Goal: Transaction & Acquisition: Register for event/course

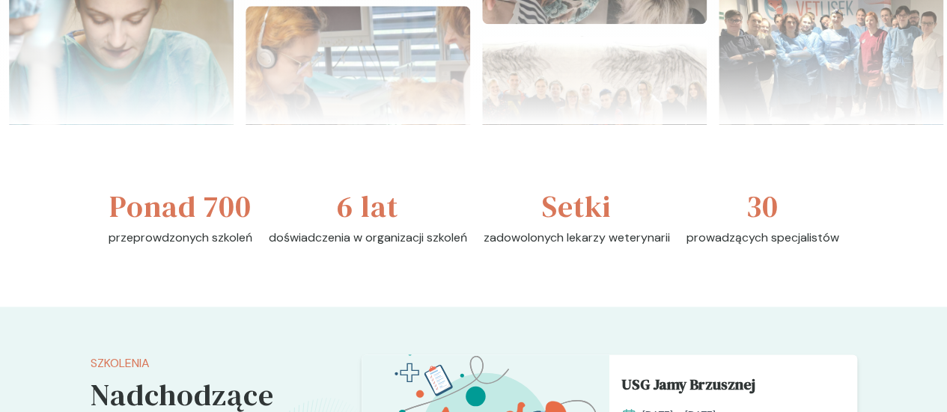
scroll to position [1142, 0]
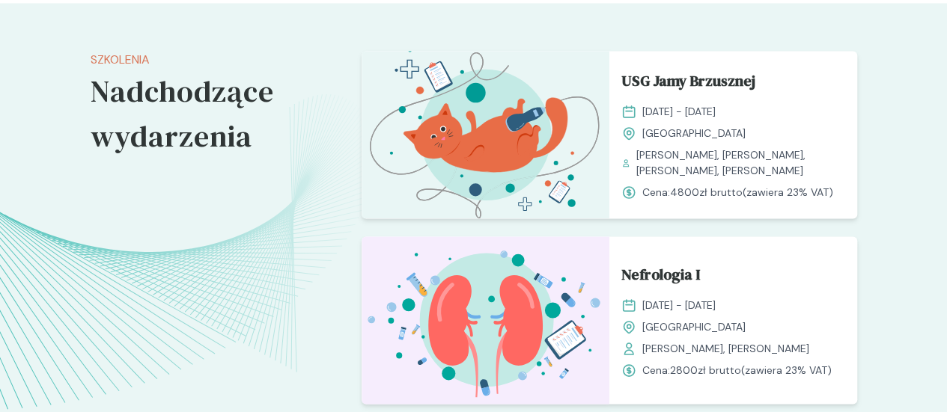
scroll to position [1181, 0]
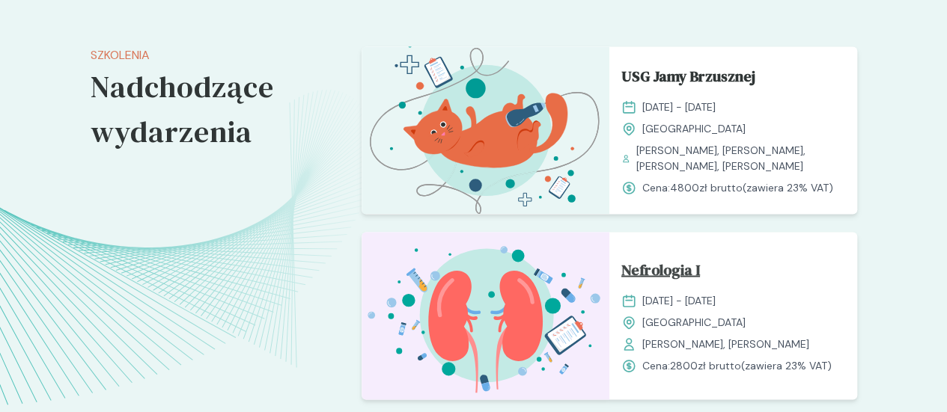
click at [684, 258] on span "Nefrologia I" at bounding box center [660, 272] width 79 height 28
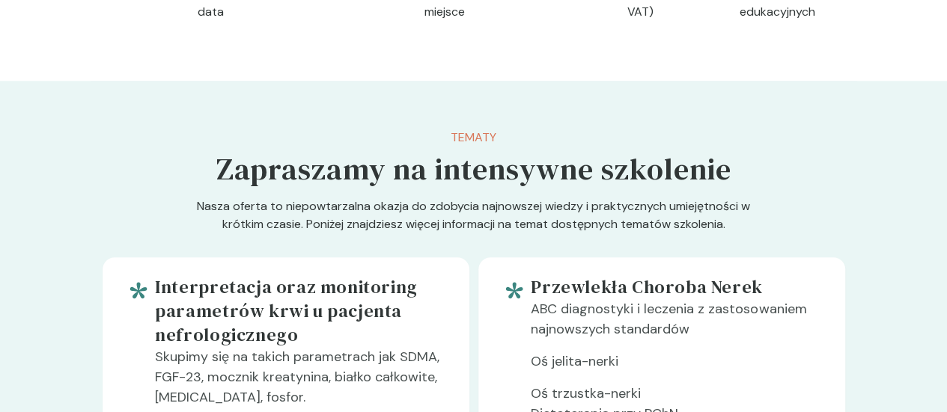
scroll to position [417, 0]
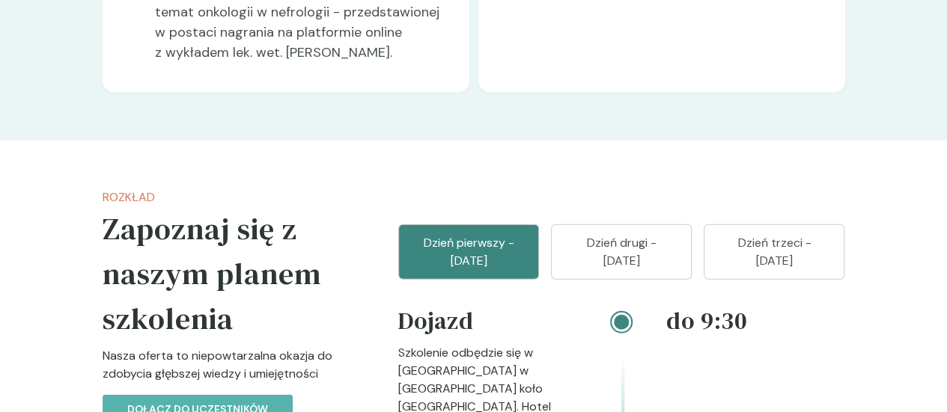
scroll to position [1726, 0]
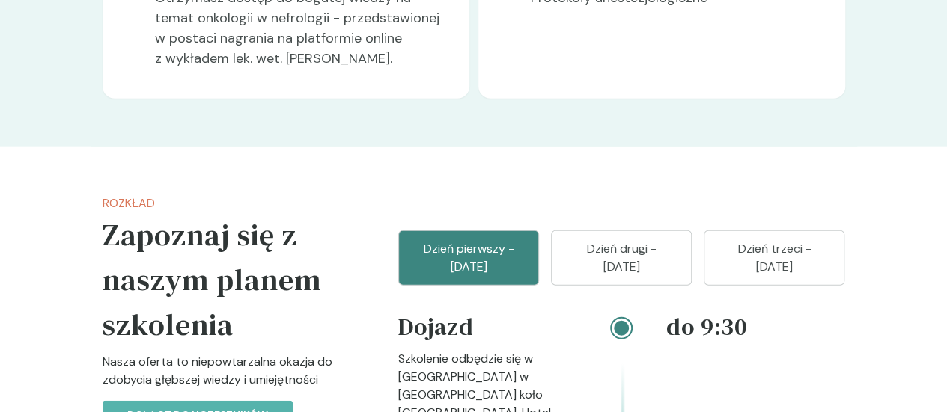
click at [639, 240] on p "Dzień drugi - [DATE]" at bounding box center [621, 258] width 103 height 36
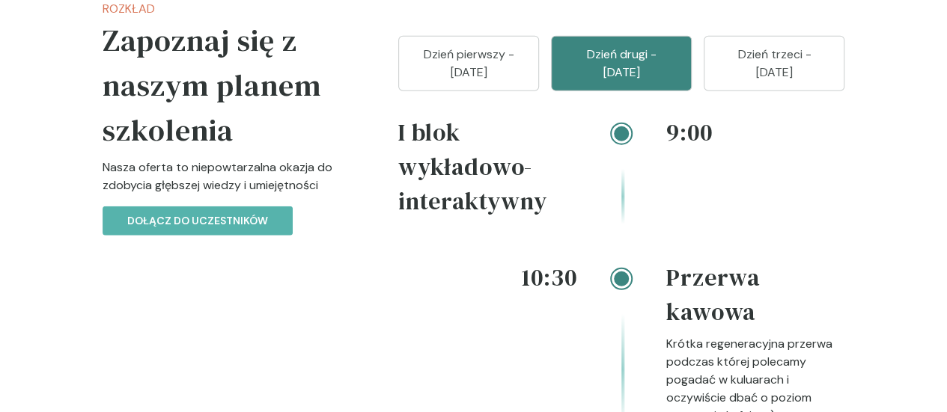
scroll to position [1720, 0]
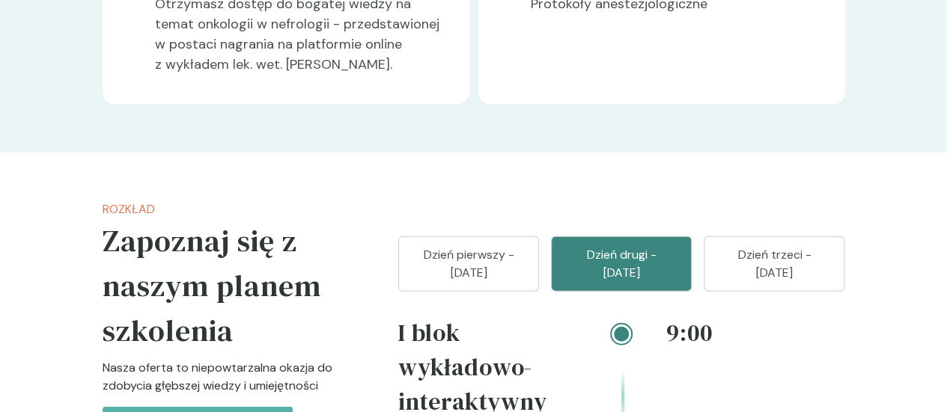
click at [825, 246] on p "Dzień trzeci - [DATE]" at bounding box center [773, 264] width 103 height 36
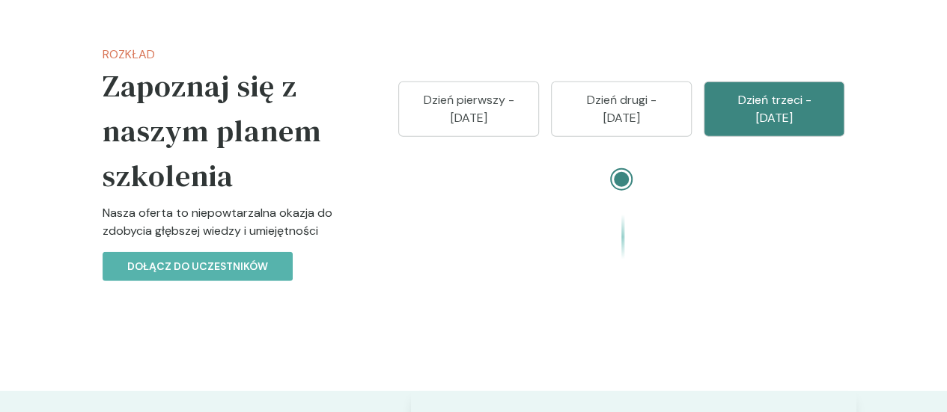
scroll to position [1843, 0]
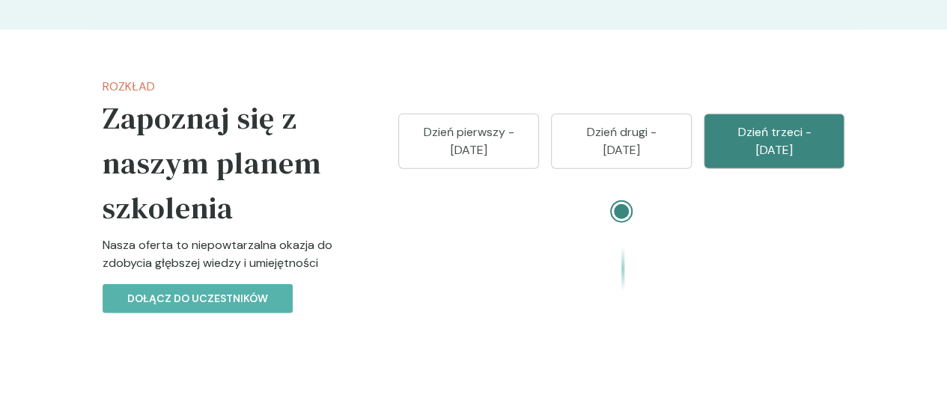
click at [673, 123] on p "Dzień drugi - [DATE]" at bounding box center [621, 141] width 103 height 36
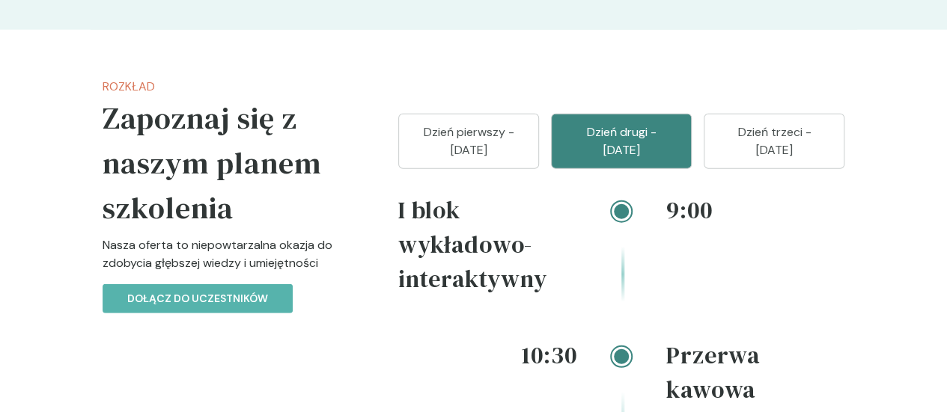
click at [813, 123] on p "Dzień trzeci - [DATE]" at bounding box center [773, 141] width 103 height 36
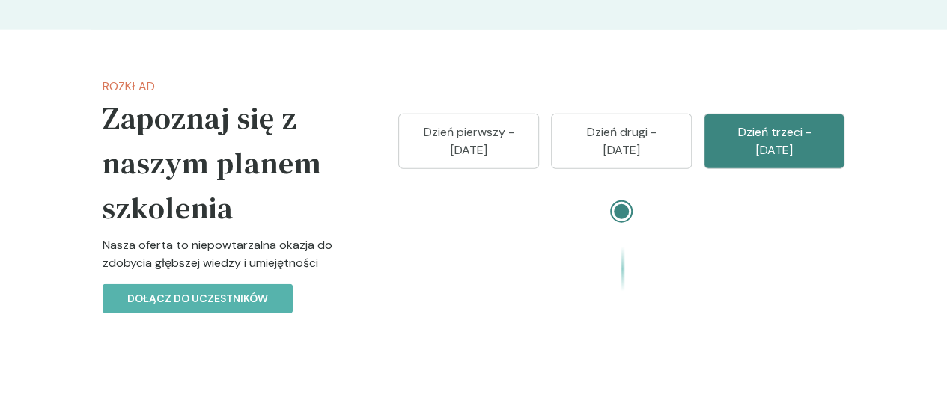
click at [691, 114] on button "Dzień drugi - [DATE]" at bounding box center [621, 141] width 141 height 55
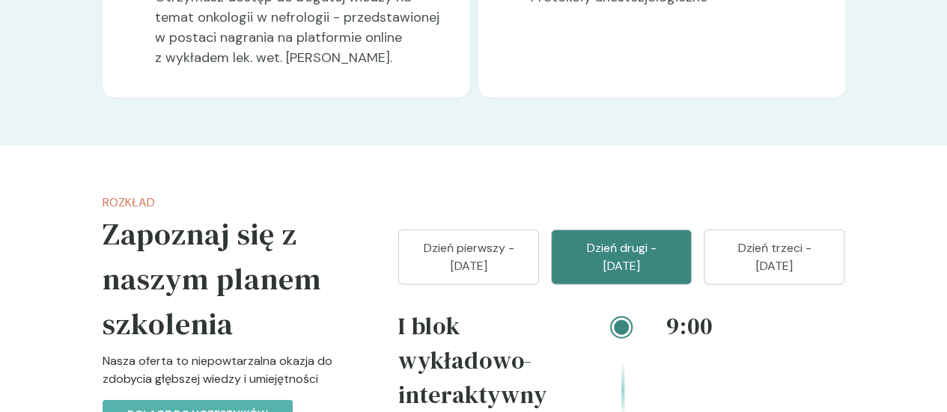
scroll to position [1649, 0]
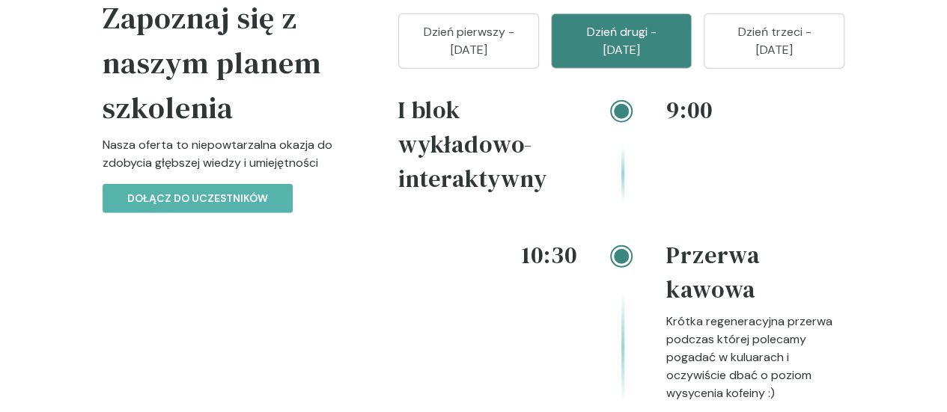
scroll to position [1756, 0]
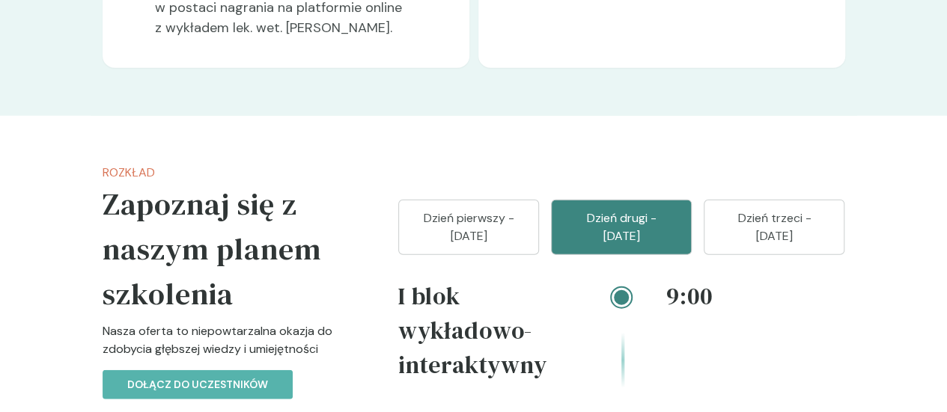
click at [465, 200] on button "Dzień pierwszy - [DATE]" at bounding box center [468, 227] width 141 height 55
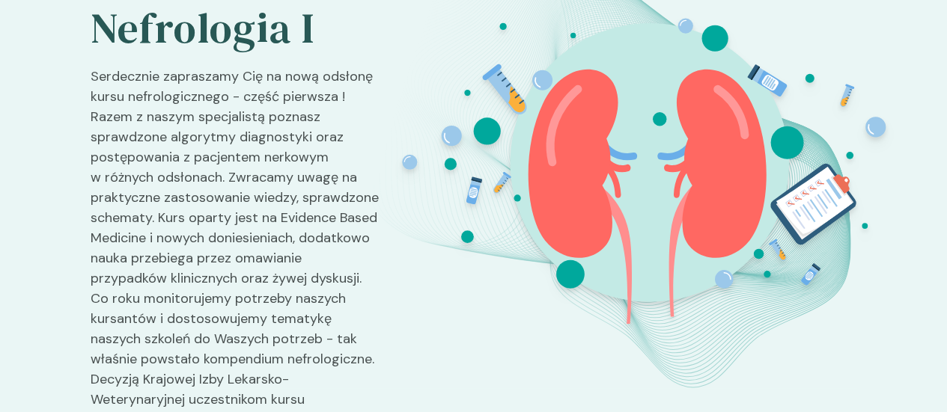
scroll to position [0, 0]
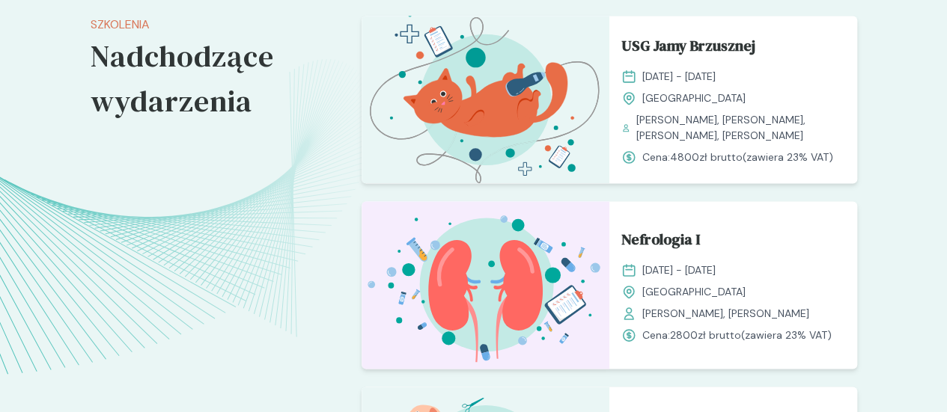
scroll to position [1176, 0]
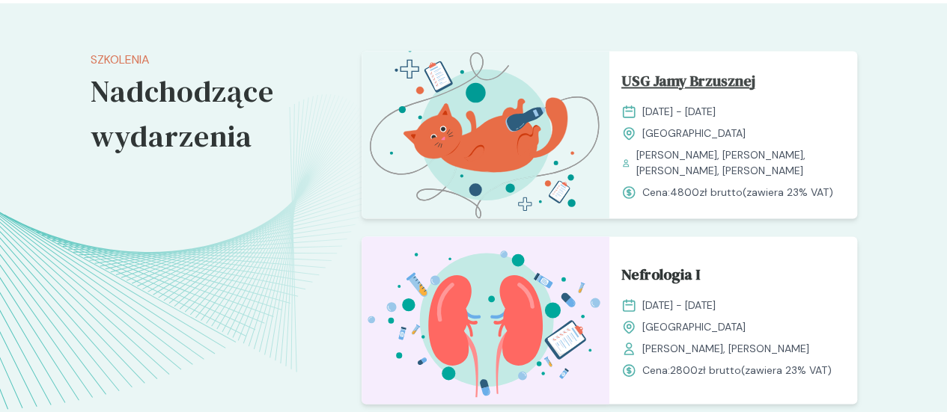
click at [748, 70] on span "USG Jamy Brzusznej" at bounding box center [688, 84] width 134 height 28
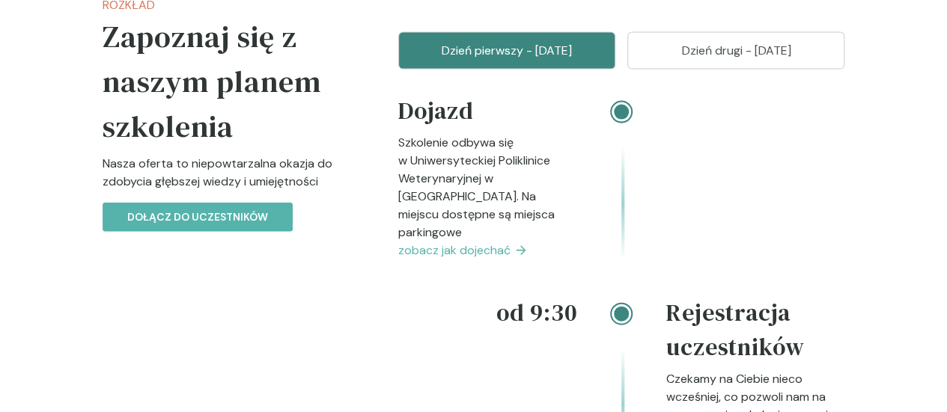
scroll to position [1644, 0]
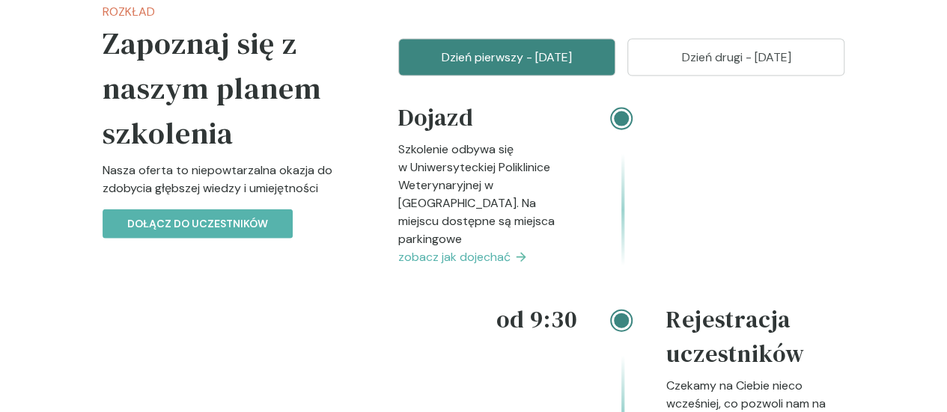
click at [478, 248] on span "zobacz jak dojechać" at bounding box center [454, 257] width 112 height 18
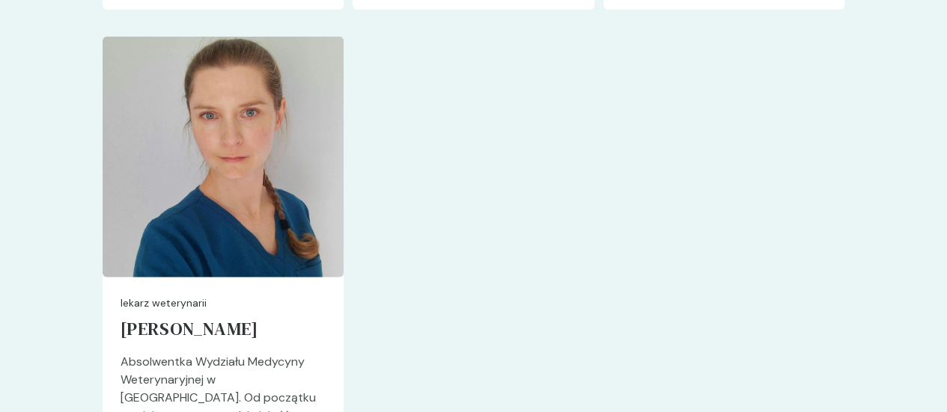
scroll to position [4760, 0]
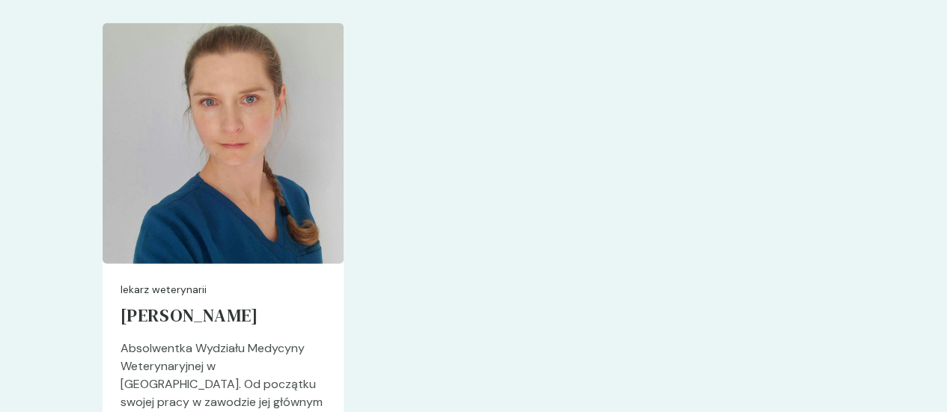
scroll to position [1644, 0]
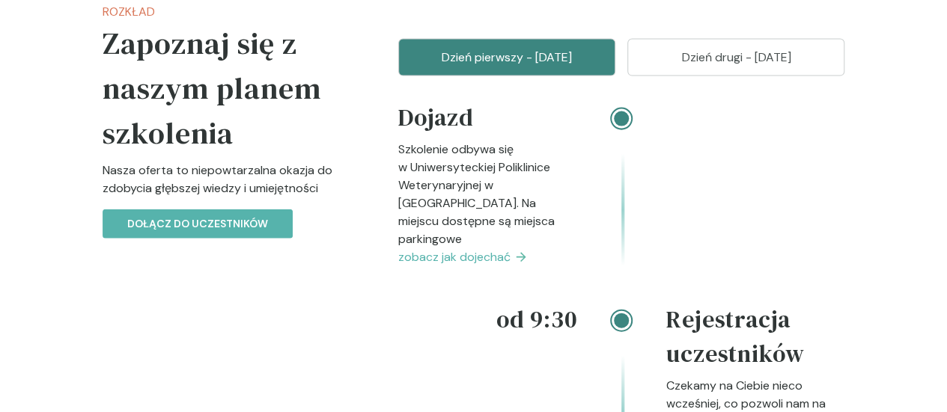
click at [789, 52] on p "Dzień drugi - [DATE]" at bounding box center [736, 58] width 180 height 18
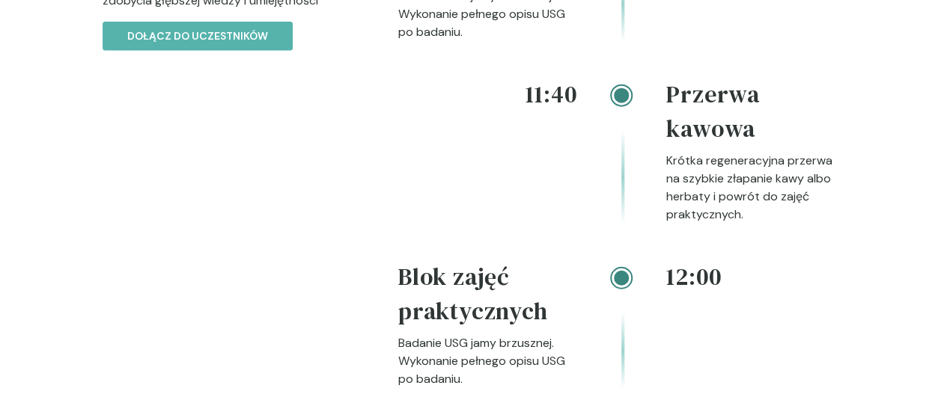
scroll to position [1838, 0]
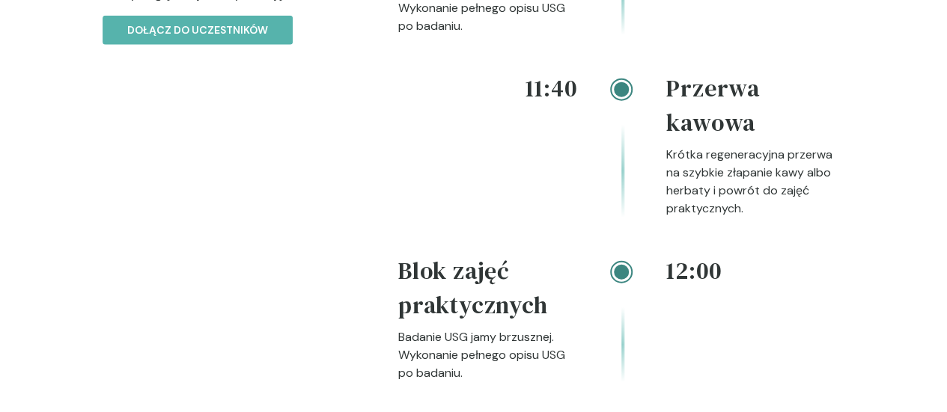
drag, startPoint x: 934, startPoint y: 185, endPoint x: 938, endPoint y: 196, distance: 12.1
click at [857, 196] on div "Rozkład Zapoznaj się z naszym planem szkolenia Nasza oferta to niepowtarzalna o…" at bounding box center [474, 398] width 766 height 1274
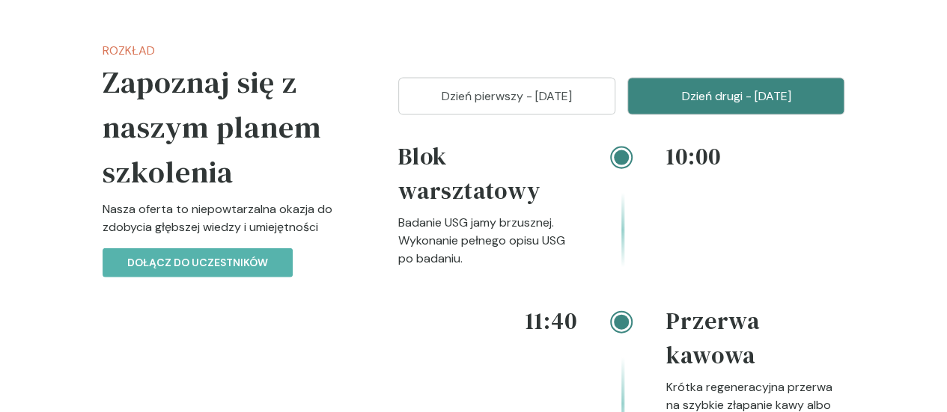
scroll to position [1593, 0]
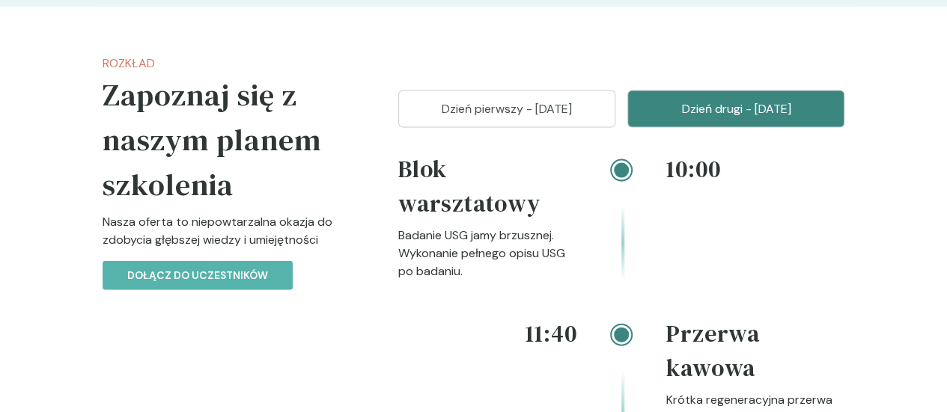
click at [532, 91] on button "Dzień pierwszy - [DATE]" at bounding box center [506, 109] width 217 height 37
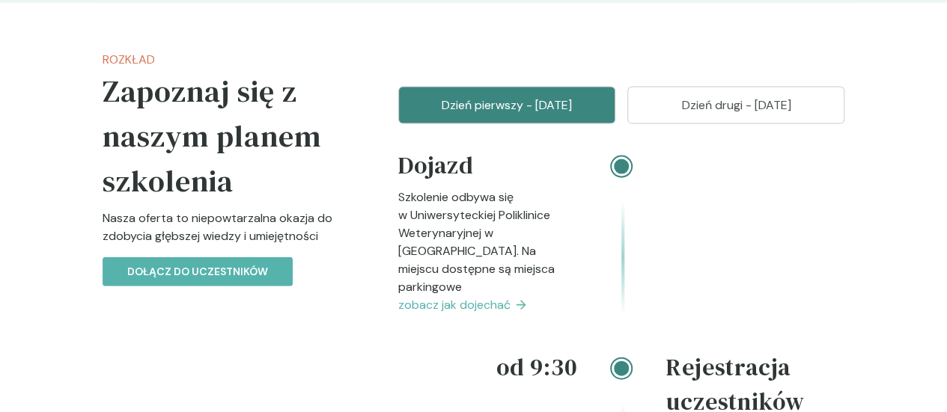
scroll to position [1651, 0]
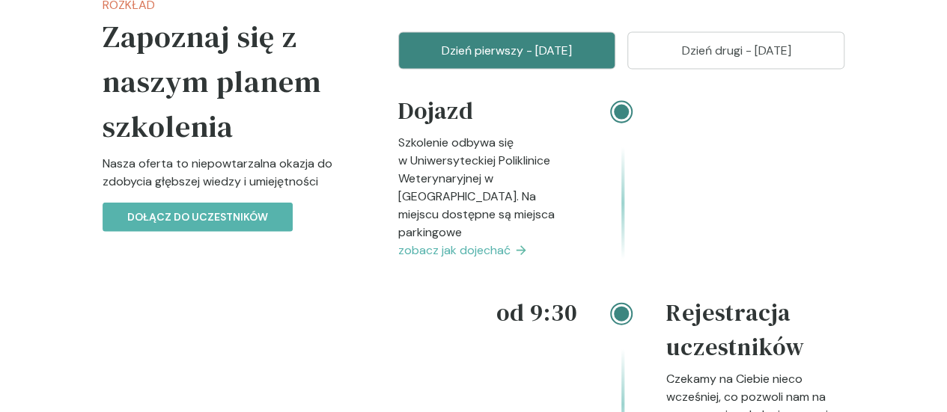
click at [482, 242] on span "zobacz jak dojechać" at bounding box center [454, 251] width 112 height 18
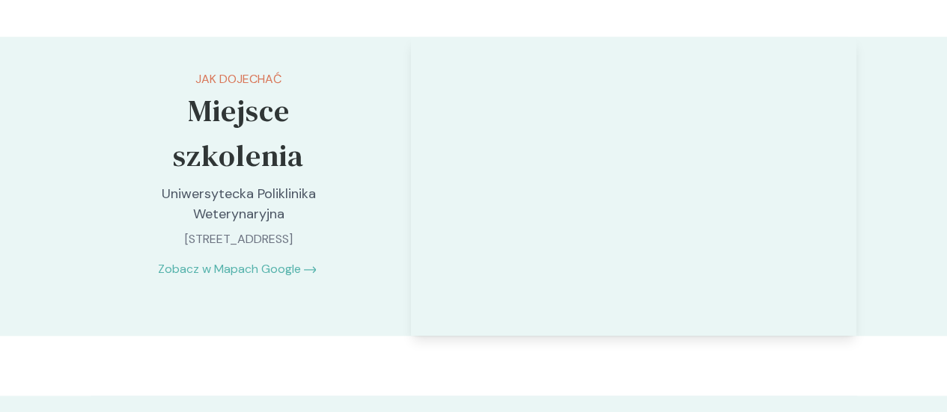
scroll to position [3552, 0]
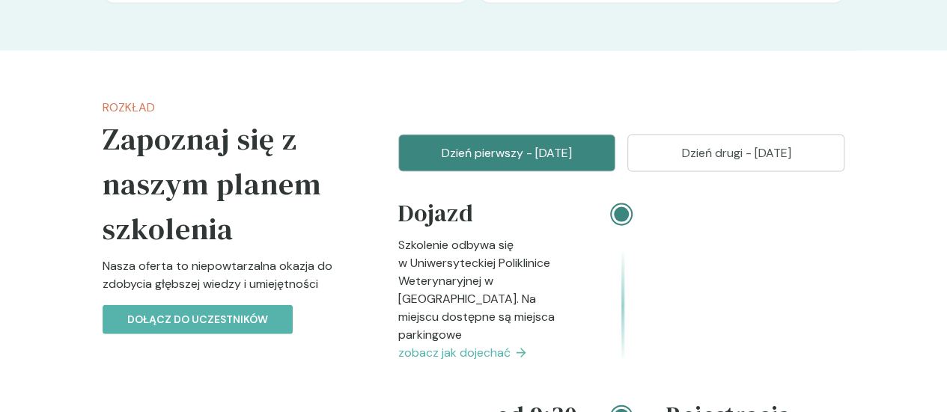
scroll to position [1631, 0]
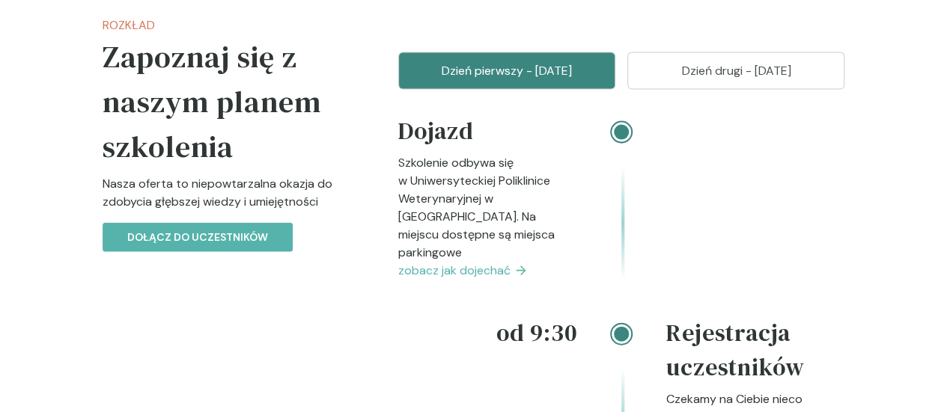
click at [731, 62] on p "Dzień drugi - [DATE]" at bounding box center [736, 71] width 180 height 18
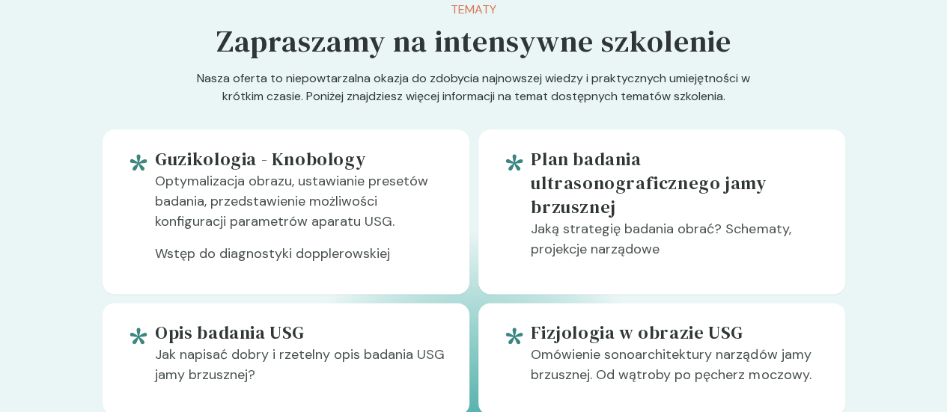
scroll to position [907, 0]
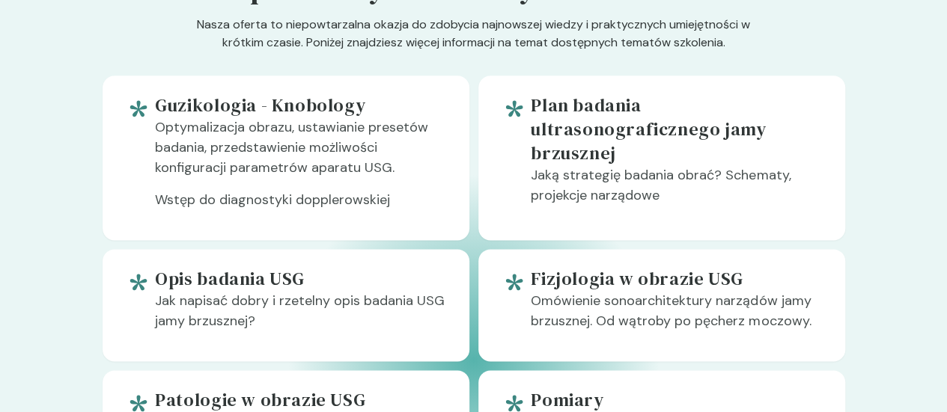
drag, startPoint x: 934, startPoint y: 109, endPoint x: 937, endPoint y: 118, distance: 10.2
click at [857, 118] on div "Tematy Zapraszamy na intensywne szkolenie Nasza oferta to niepowtarzalna okazja…" at bounding box center [474, 295] width 766 height 793
click at [857, 119] on div "Tematy Zapraszamy na intensywne szkolenie Nasza oferta to niepowtarzalna okazja…" at bounding box center [474, 295] width 766 height 793
drag, startPoint x: 946, startPoint y: 119, endPoint x: 953, endPoint y: 131, distance: 13.7
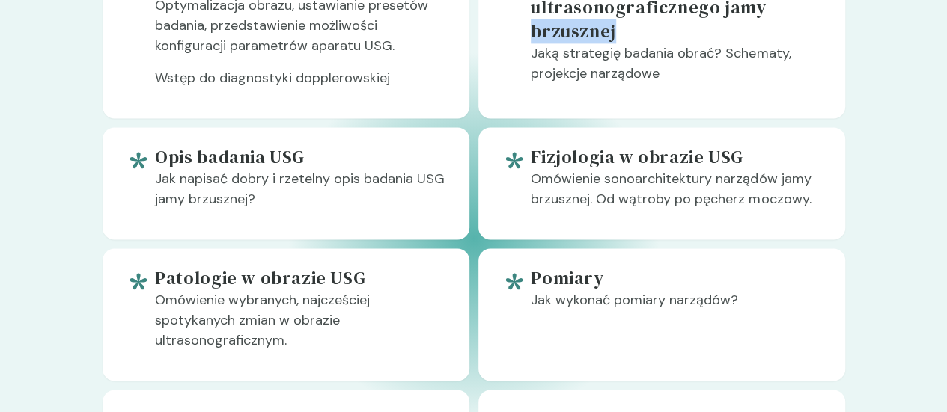
scroll to position [1017, 0]
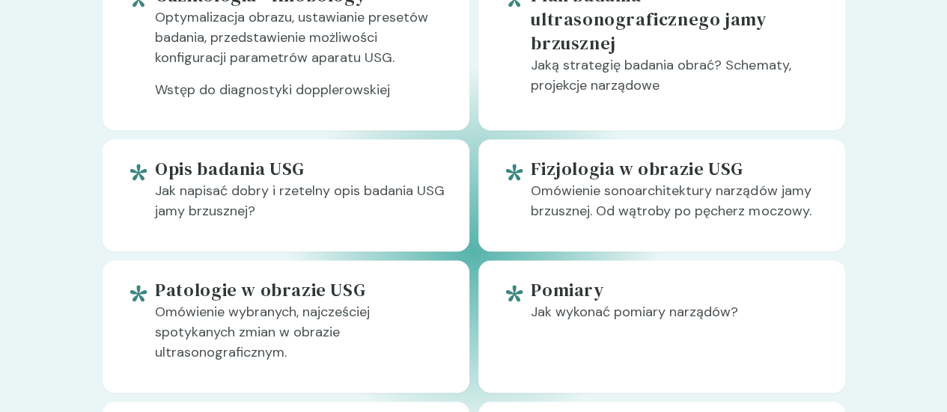
click at [820, 103] on div "Plan badania ultrasonograficznego jamy brzusznej Jaką strategię badania obrać? …" at bounding box center [676, 48] width 290 height 129
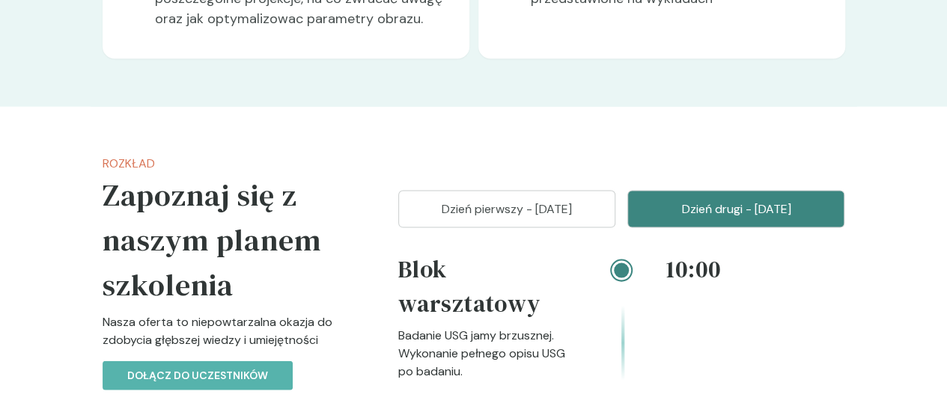
scroll to position [1595, 0]
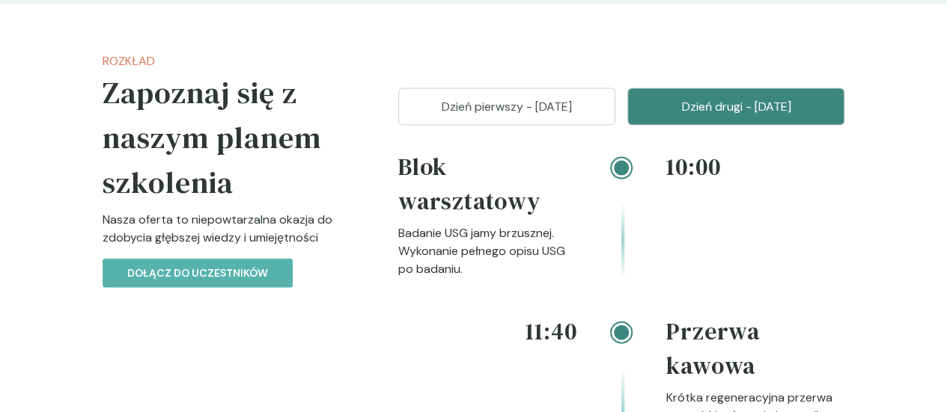
click at [513, 88] on button "Dzień pierwszy - [DATE]" at bounding box center [506, 106] width 217 height 37
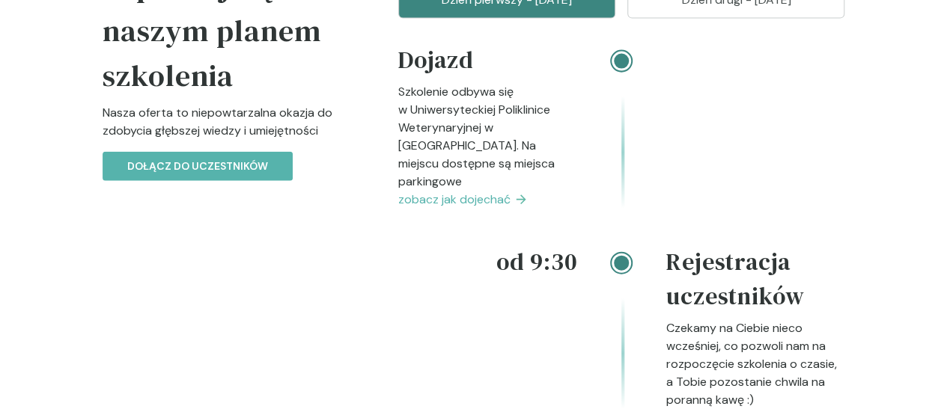
scroll to position [1602, 0]
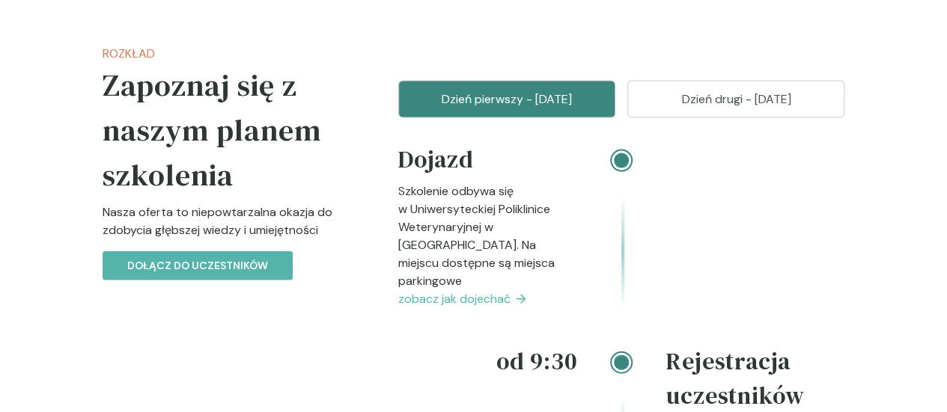
click at [835, 101] on button "Dzień drugi - [DATE]" at bounding box center [735, 99] width 217 height 37
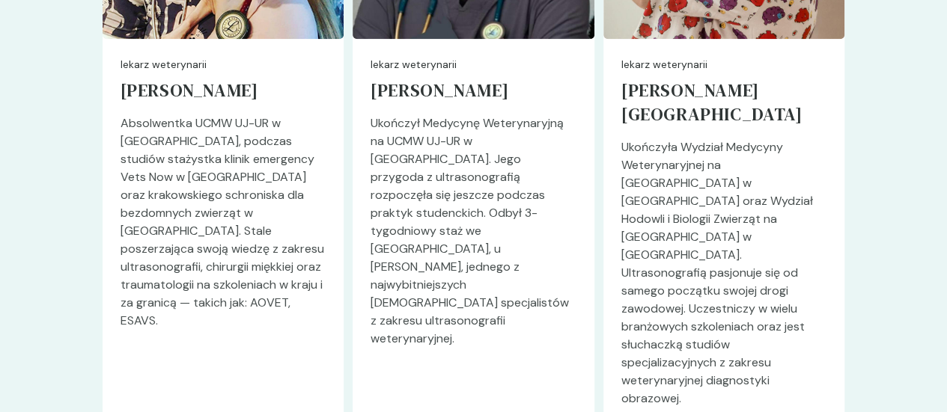
scroll to position [3612, 0]
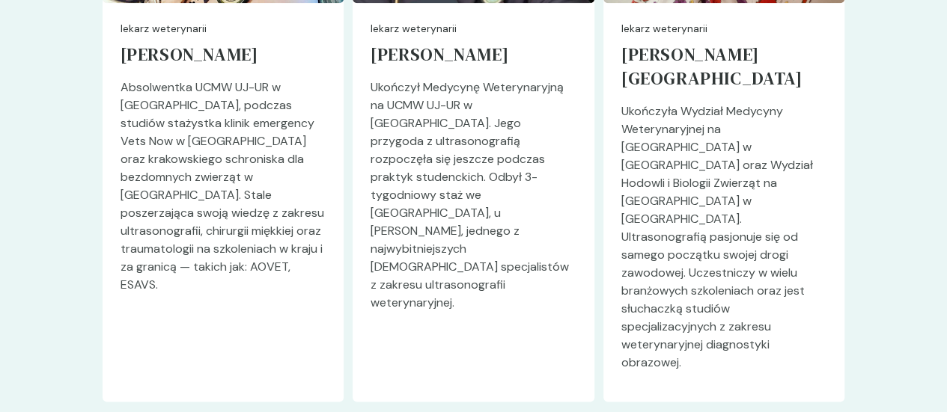
drag, startPoint x: 944, startPoint y: 317, endPoint x: 957, endPoint y: 256, distance: 62.7
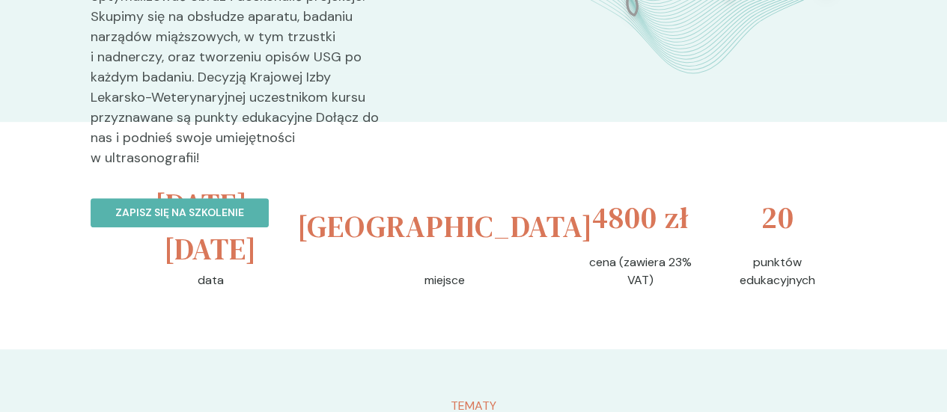
scroll to position [305, 0]
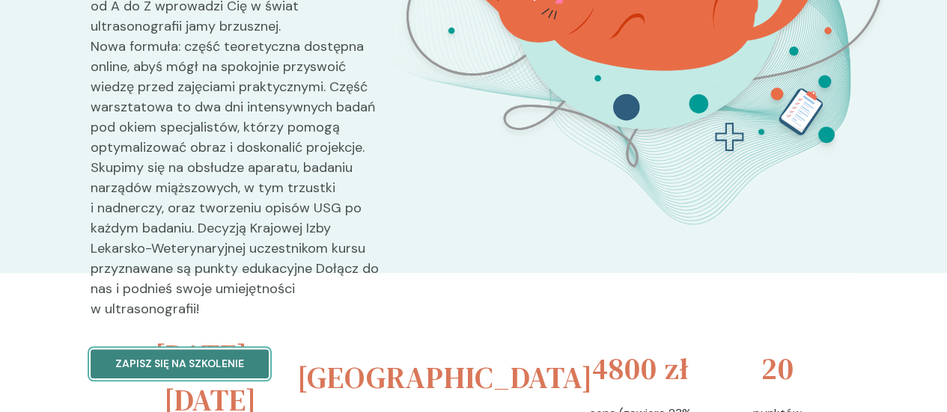
click at [115, 356] on p "Zapisz się na szkolenie" at bounding box center [179, 364] width 129 height 16
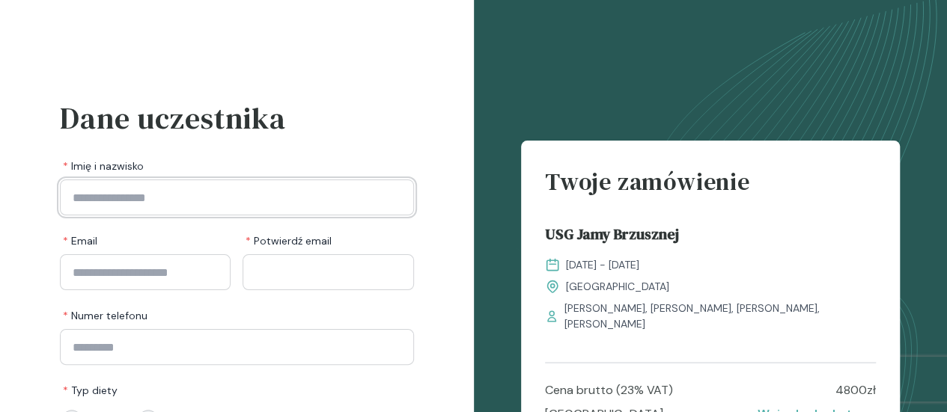
click at [296, 194] on input "Imię i nazwisko" at bounding box center [237, 198] width 354 height 36
type input "**********"
type input "*********"
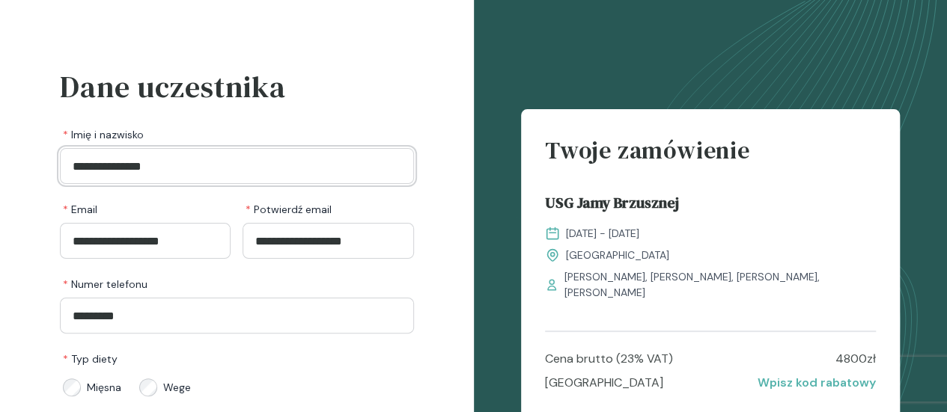
scroll to position [6, 0]
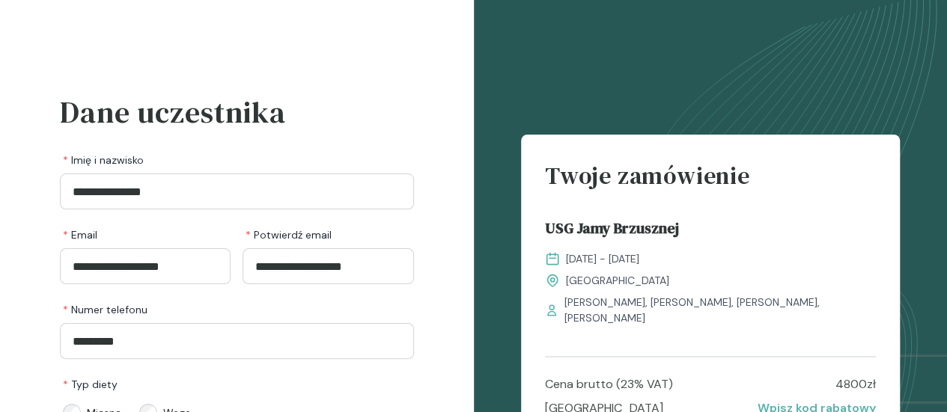
drag, startPoint x: 936, startPoint y: 161, endPoint x: 947, endPoint y: 204, distance: 44.8
click at [946, 204] on html "**********" at bounding box center [473, 329] width 947 height 670
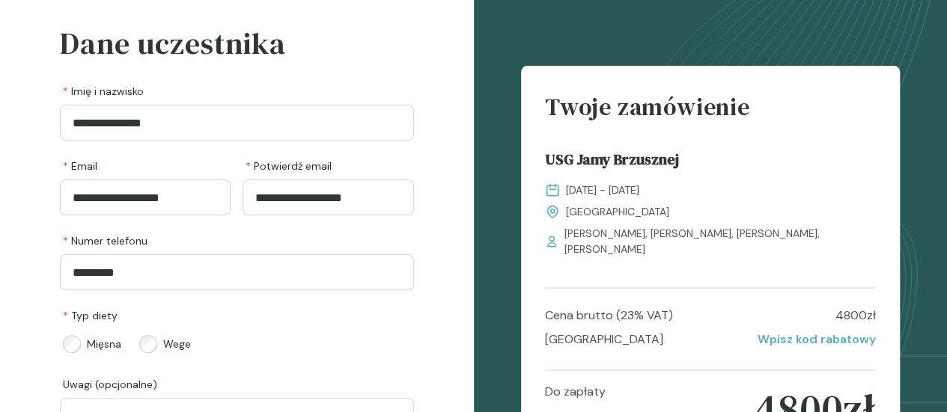
scroll to position [100, 0]
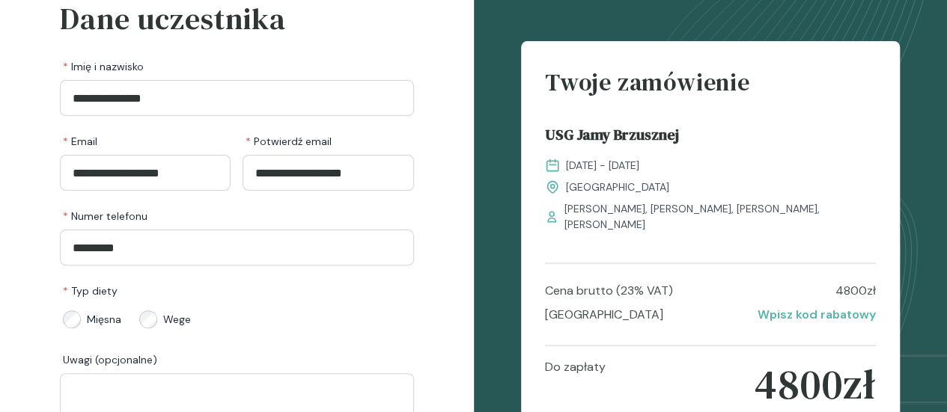
click at [474, 23] on div "**********" at bounding box center [237, 235] width 474 height 670
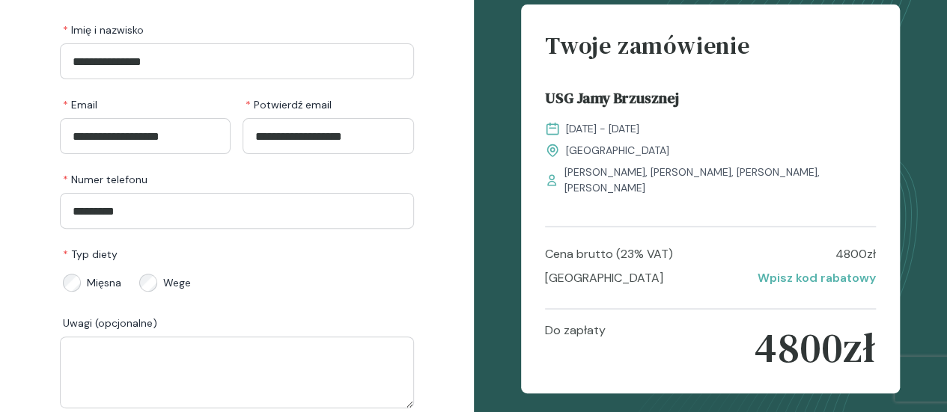
scroll to position [138, 0]
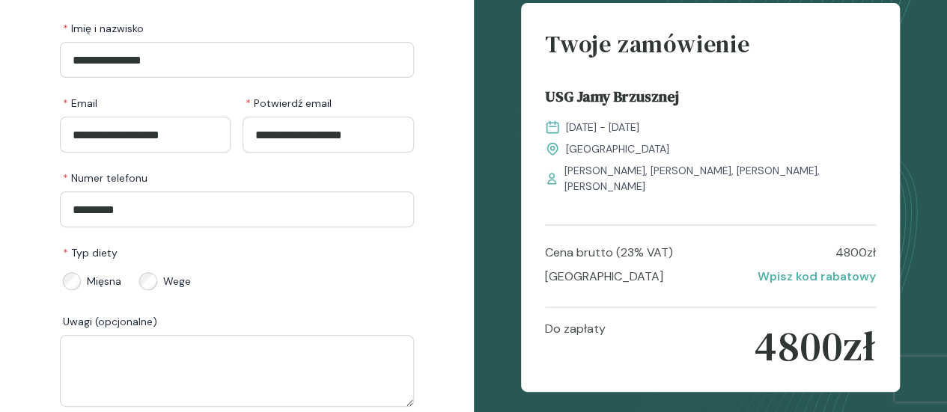
click at [166, 281] on span "Wege" at bounding box center [177, 281] width 28 height 15
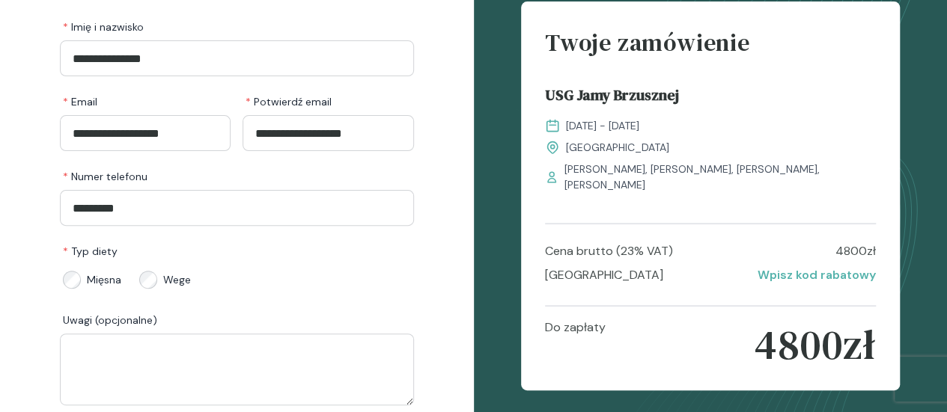
scroll to position [141, 0]
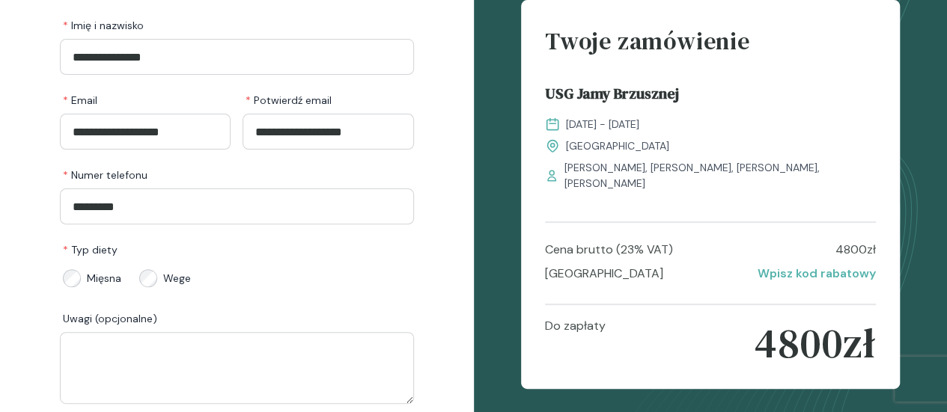
click at [466, 298] on div "**********" at bounding box center [237, 194] width 474 height 670
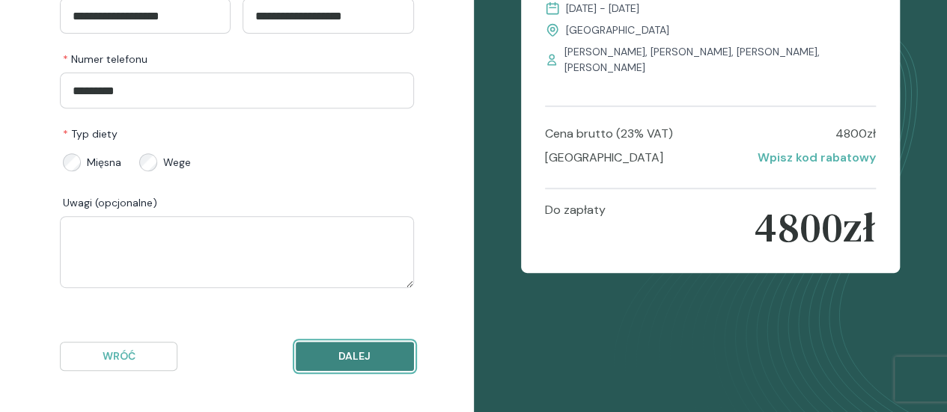
click at [398, 364] on button "Dalej" at bounding box center [354, 356] width 117 height 29
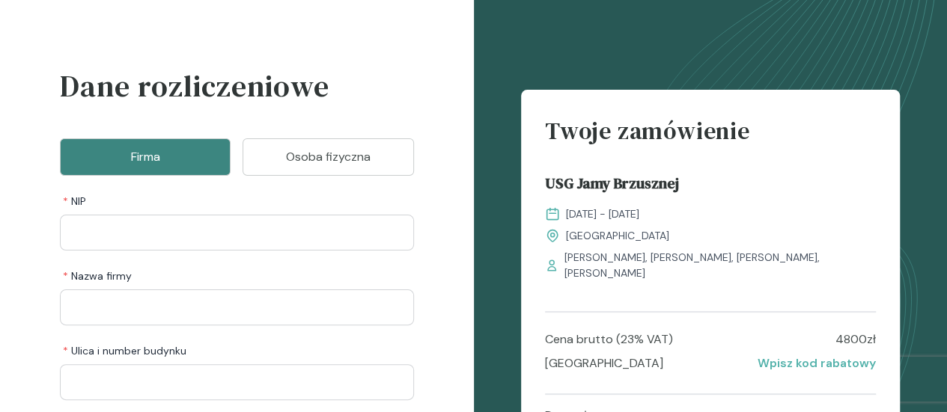
scroll to position [0, 0]
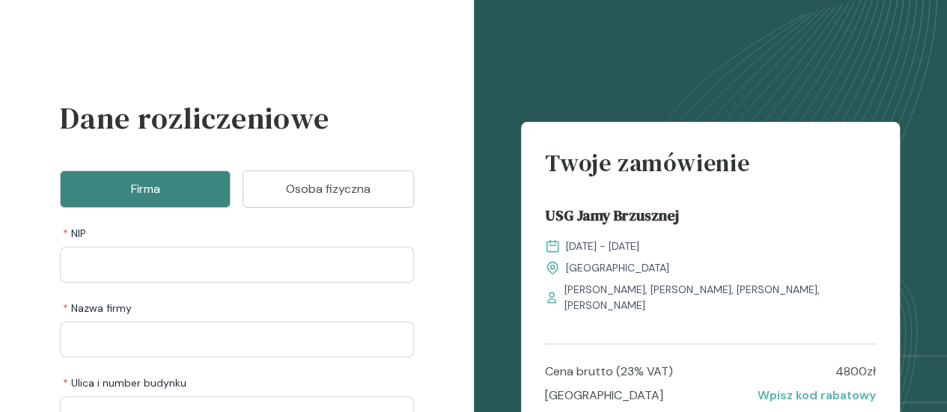
click at [367, 195] on p "Osoba fizyczna" at bounding box center [327, 189] width 133 height 18
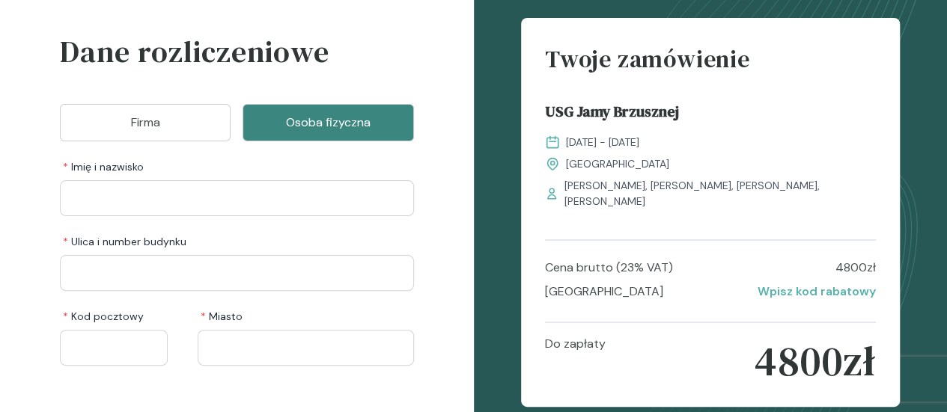
scroll to position [72, 0]
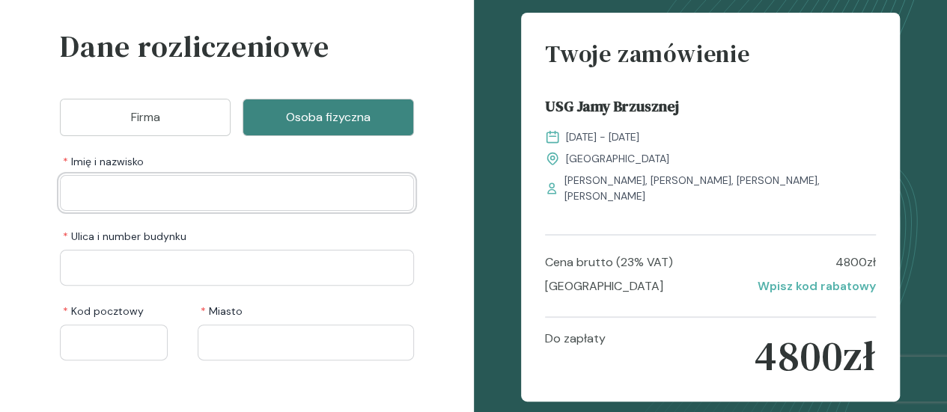
click at [299, 194] on input "Imię i nazwisko" at bounding box center [237, 193] width 354 height 36
type input "*"
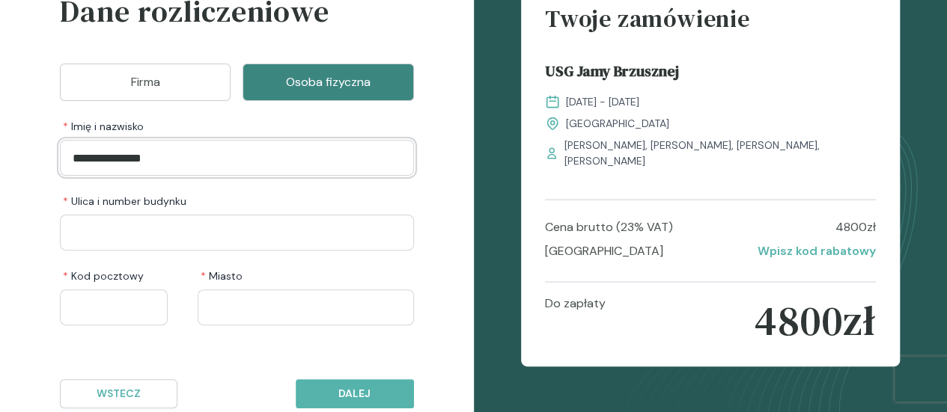
scroll to position [144, 0]
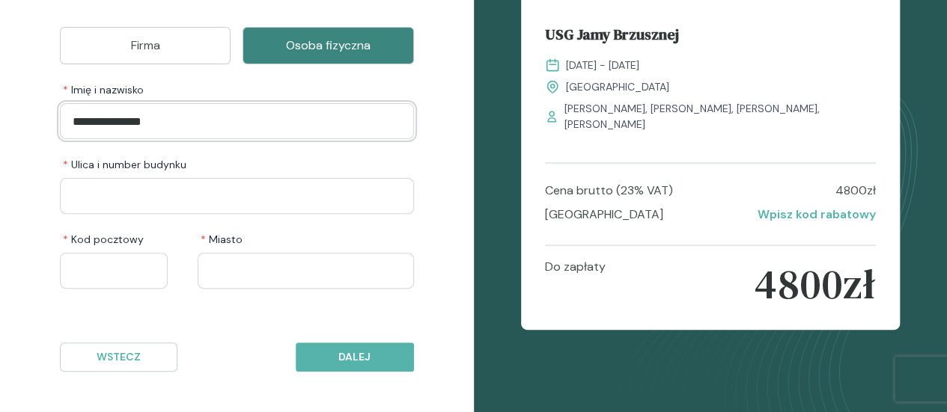
type input "**********"
click at [233, 189] on input "Ulica i number budynku" at bounding box center [237, 196] width 354 height 36
type input "*********"
type input "******"
type input "*********"
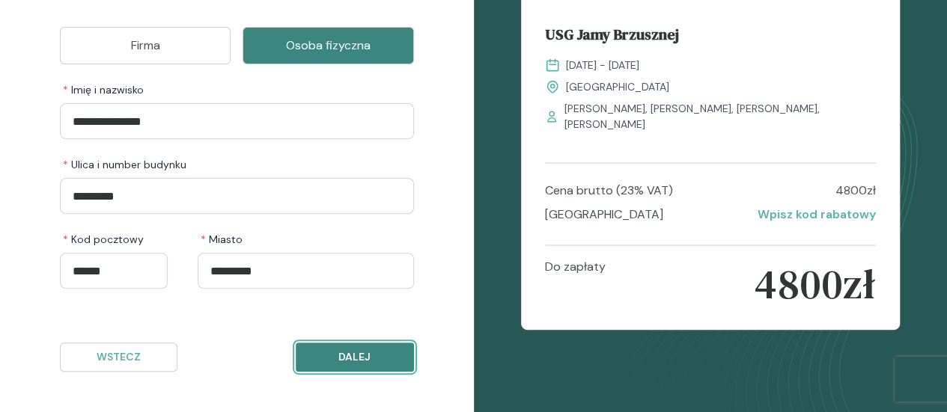
click at [377, 355] on p "Dalej" at bounding box center [354, 357] width 92 height 16
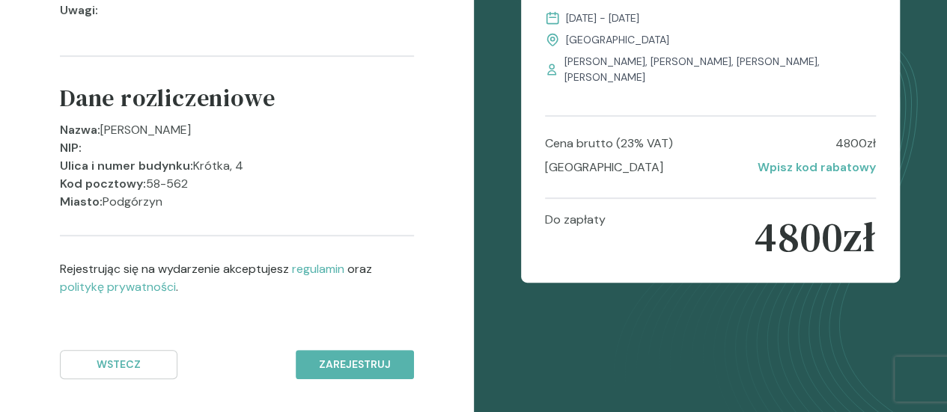
scroll to position [254, 0]
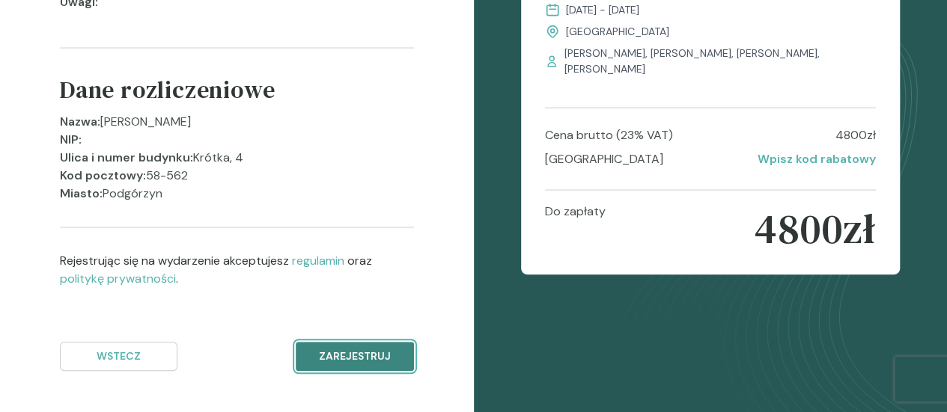
click at [400, 355] on p "Zarejestruj" at bounding box center [354, 357] width 92 height 16
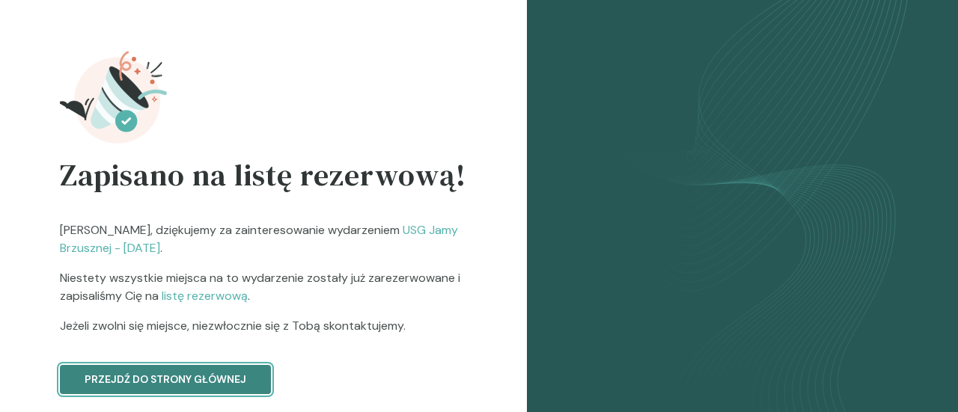
click at [228, 388] on button "Przejdź do strony głównej" at bounding box center [165, 379] width 211 height 29
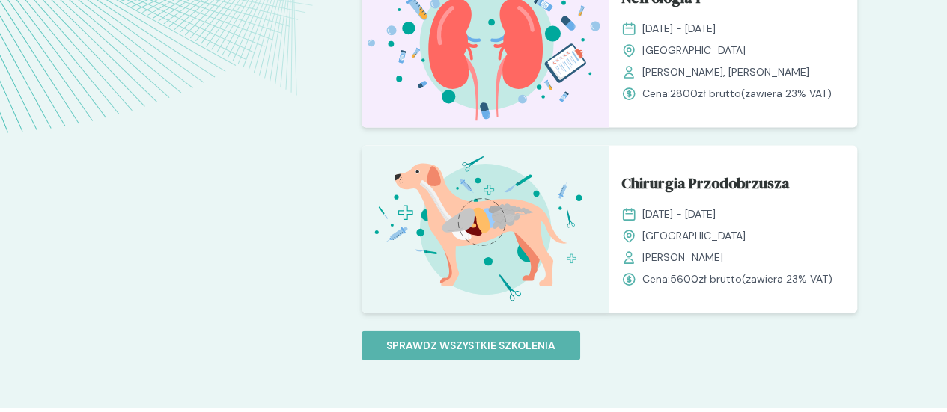
scroll to position [1447, 0]
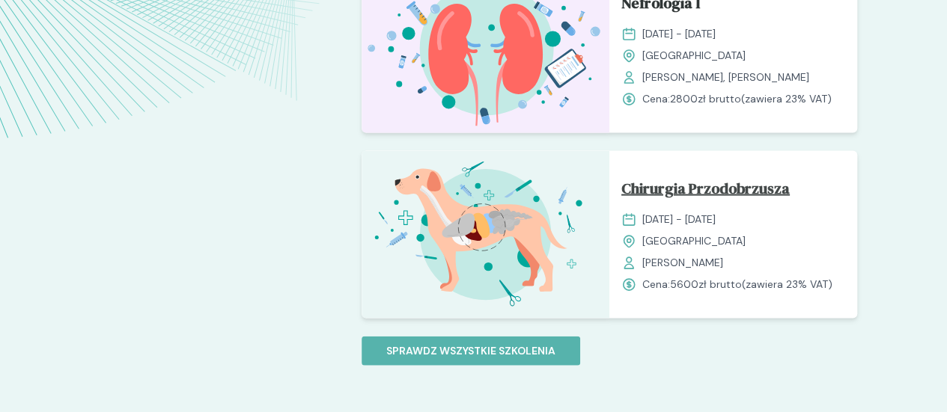
click at [686, 177] on span "Chirurgia Przodobrzusza" at bounding box center [705, 191] width 168 height 28
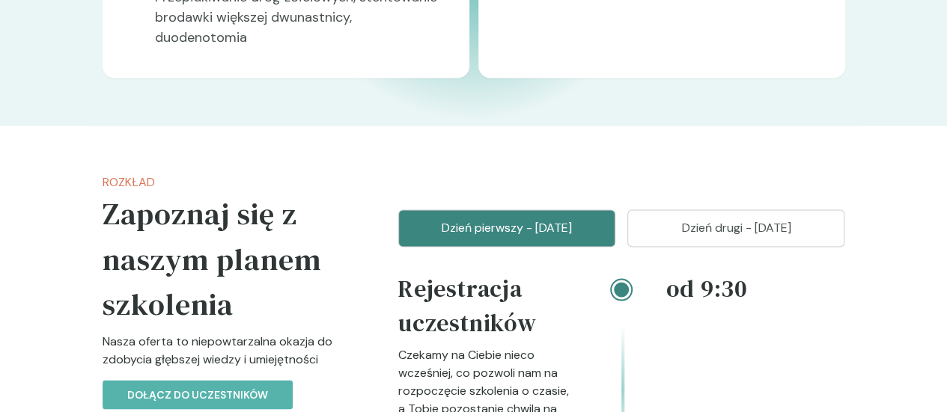
scroll to position [1268, 0]
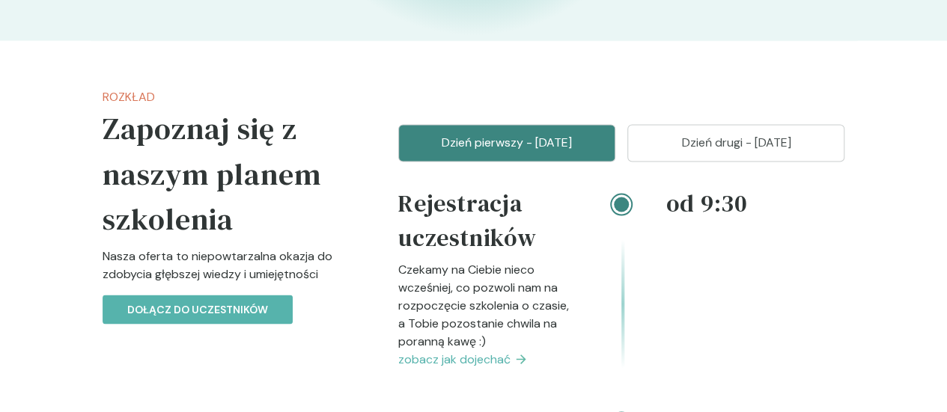
click at [757, 134] on p "Dzień drugi - [DATE]" at bounding box center [736, 143] width 180 height 18
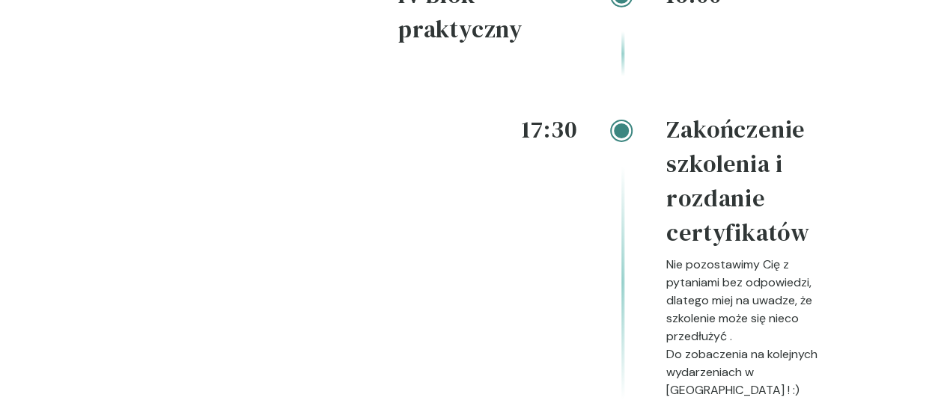
scroll to position [2571, 0]
